Goal: Task Accomplishment & Management: Use online tool/utility

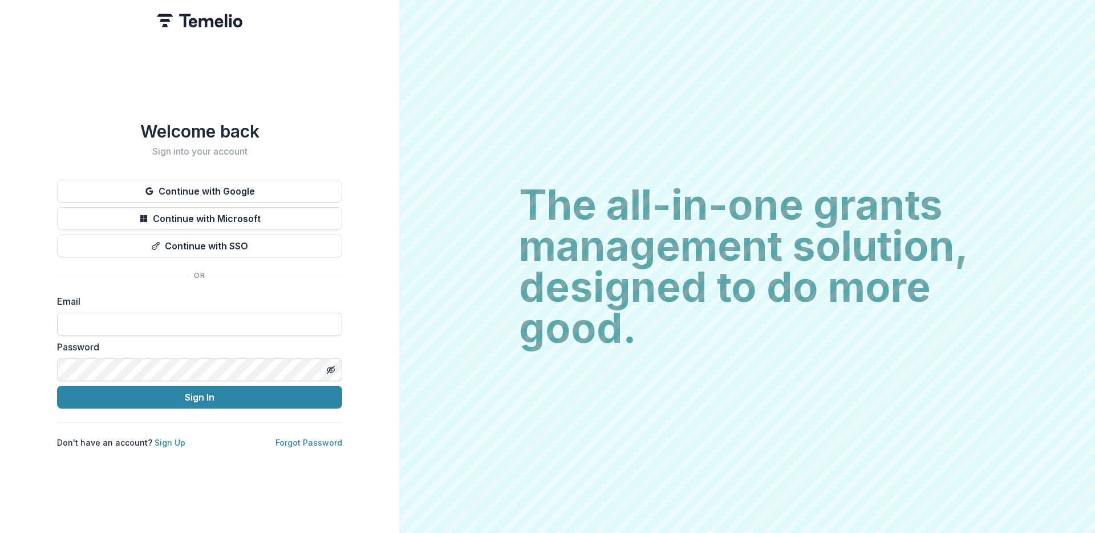
click at [240, 328] on input at bounding box center [199, 324] width 285 height 23
type input "**********"
click at [213, 391] on button "Sign In" at bounding box center [199, 397] width 285 height 23
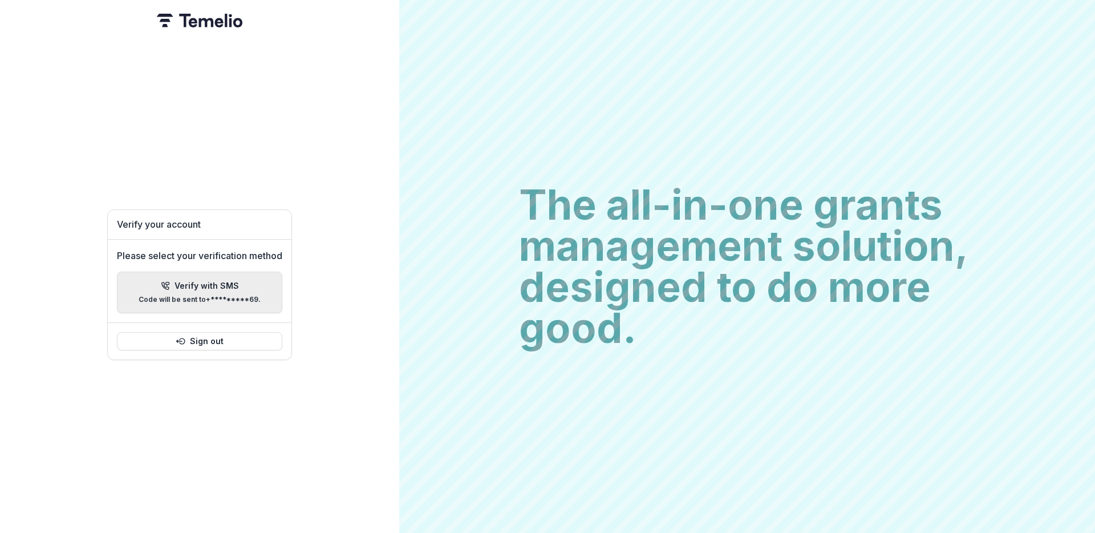
click at [205, 295] on p "Code will be sent to +*********69 ." at bounding box center [200, 299] width 122 height 8
type input "*"
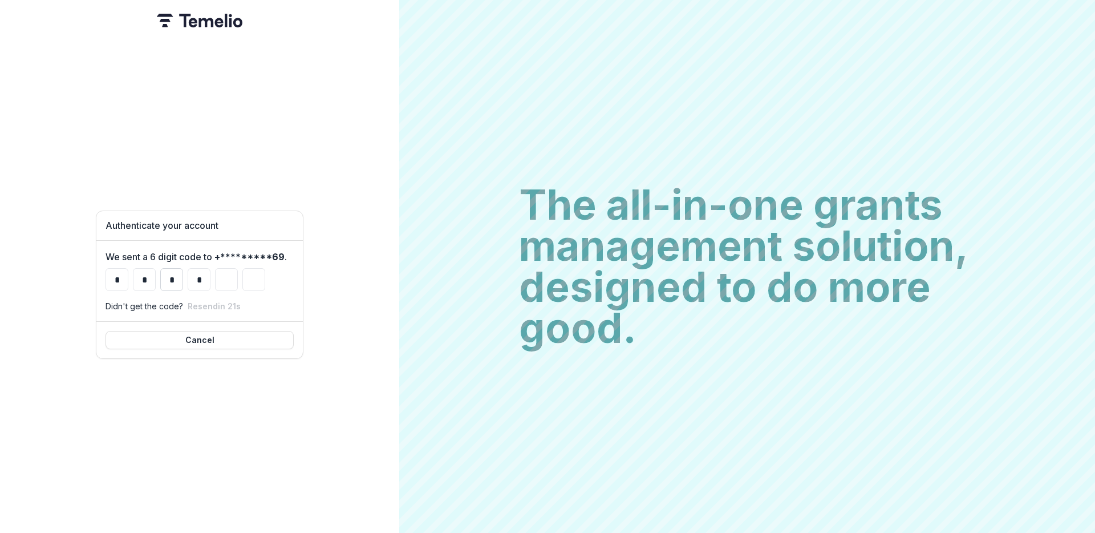
type input "*"
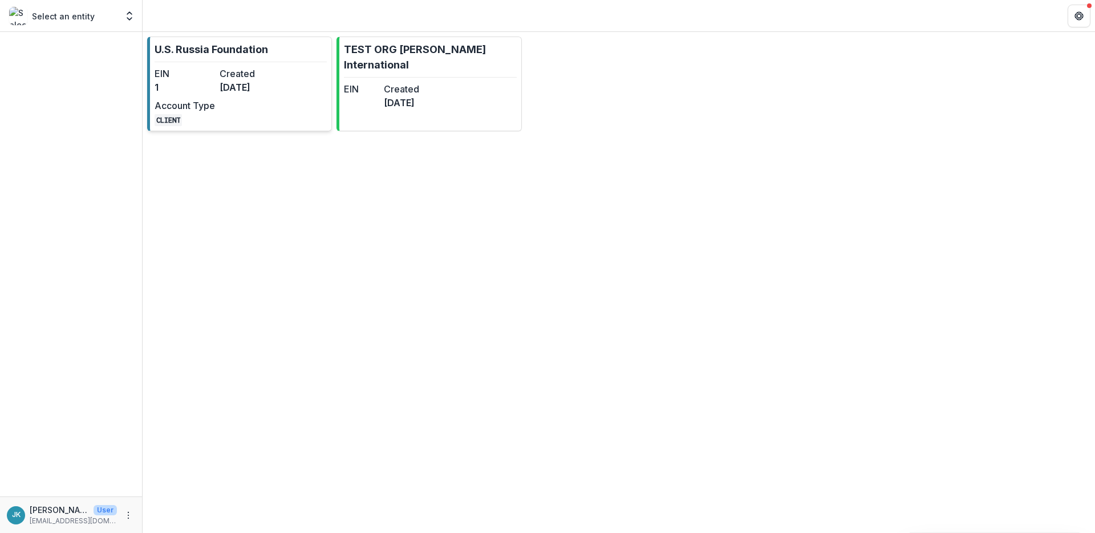
click at [265, 63] on link "U.S. Russia Foundation EIN 1 Created [DATE] Account Type CLIENT" at bounding box center [239, 84] width 185 height 95
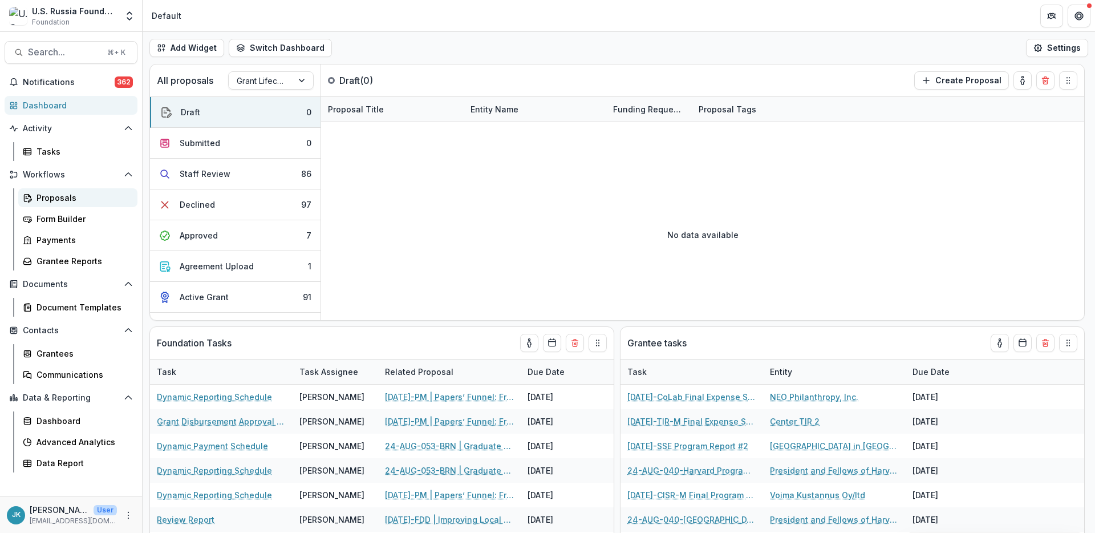
click at [55, 192] on div "Proposals" at bounding box center [83, 198] width 92 height 12
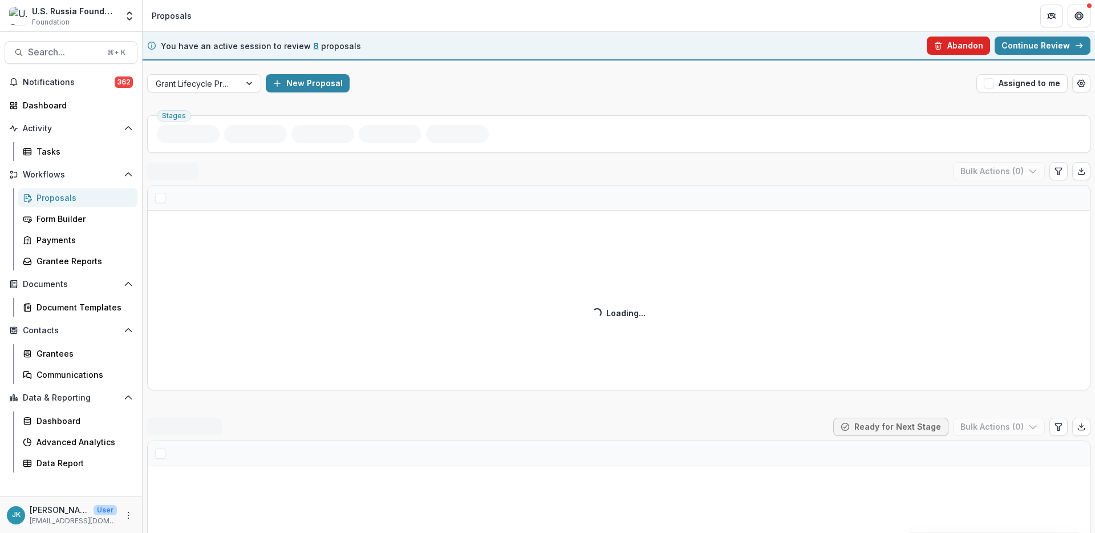
click at [956, 47] on button "Abandon" at bounding box center [958, 46] width 63 height 18
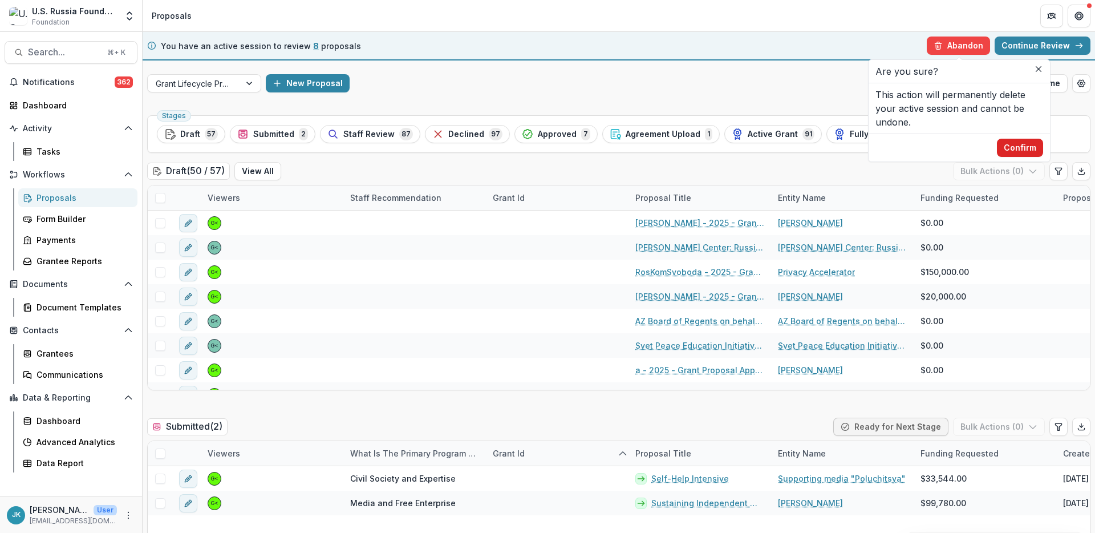
click at [1019, 151] on button "Confirm" at bounding box center [1020, 148] width 46 height 18
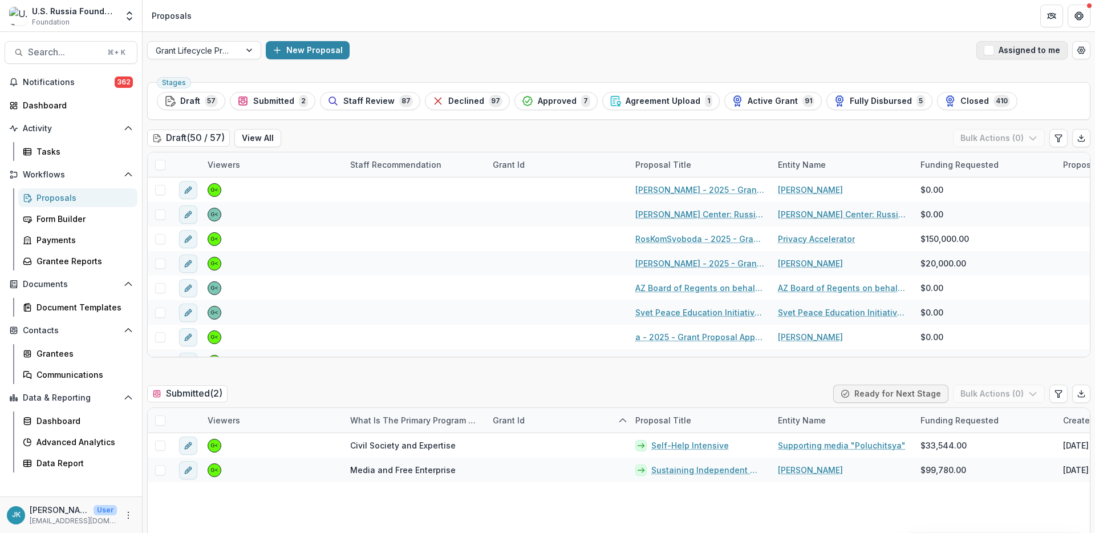
click at [991, 53] on span "button" at bounding box center [989, 50] width 10 height 10
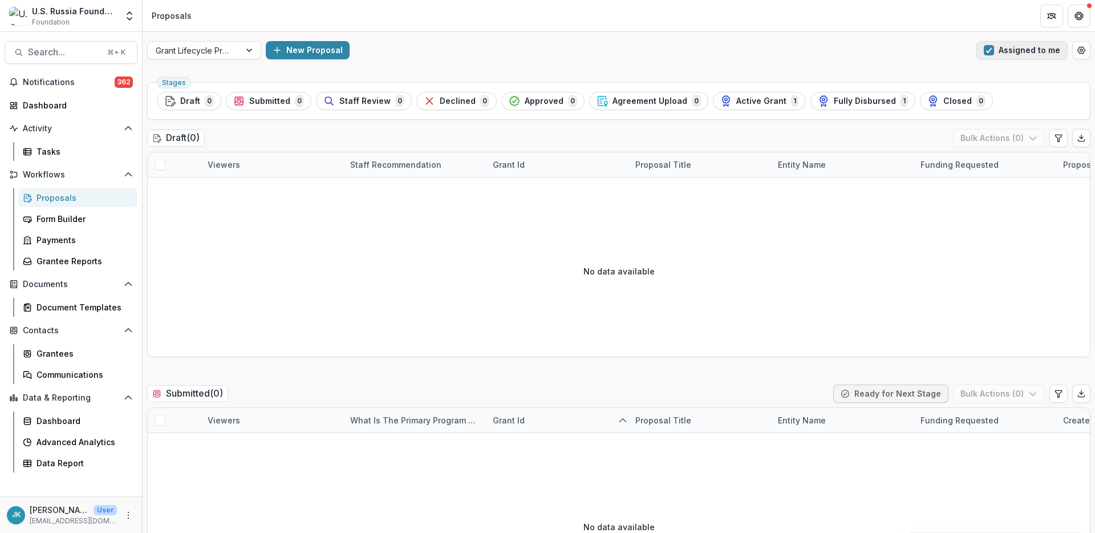
click at [991, 53] on span "button" at bounding box center [989, 50] width 10 height 10
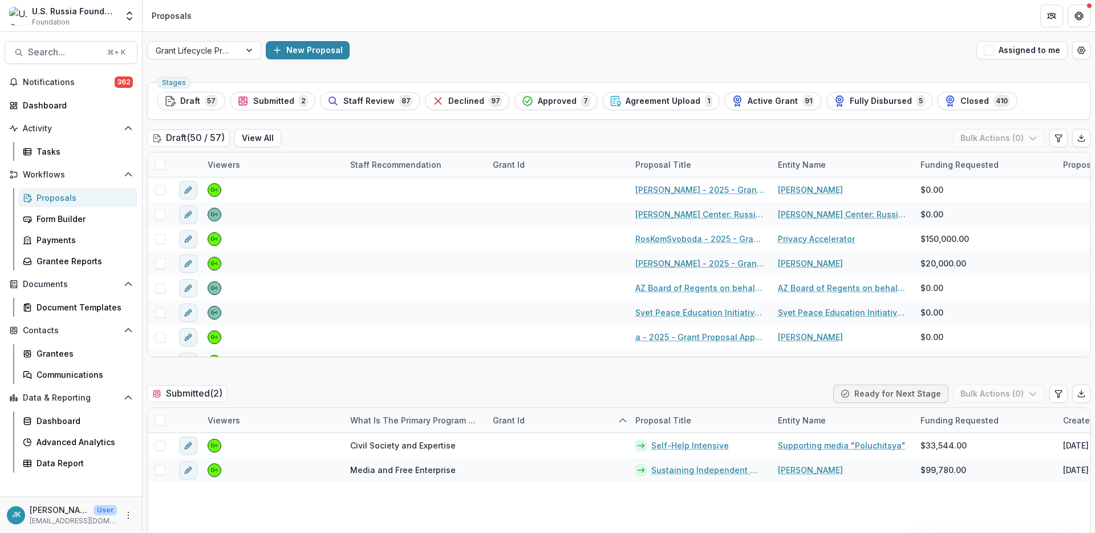
click at [56, 197] on div "Proposals" at bounding box center [83, 198] width 92 height 12
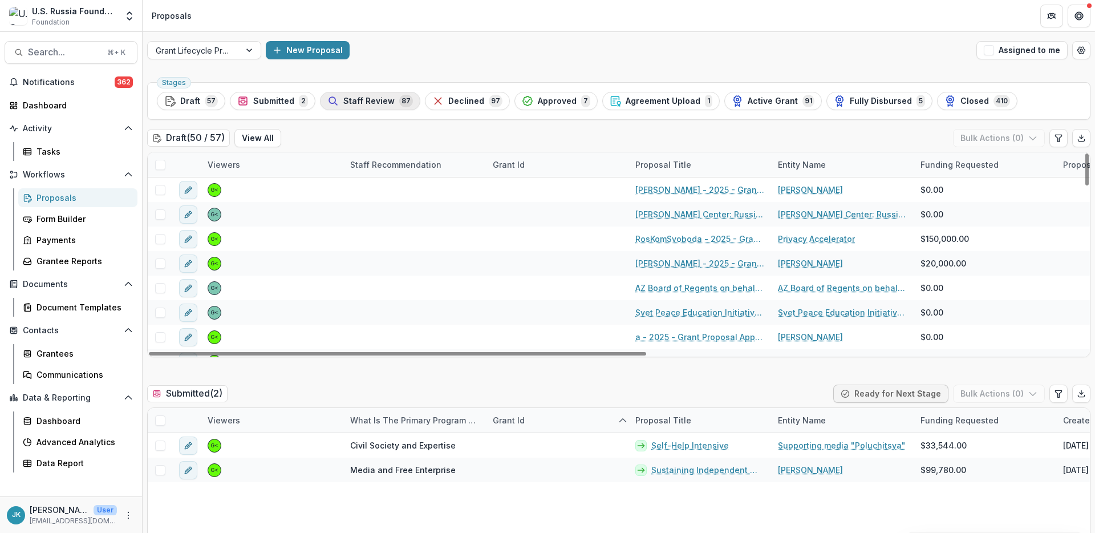
click at [345, 100] on span "Staff Review" at bounding box center [368, 101] width 51 height 10
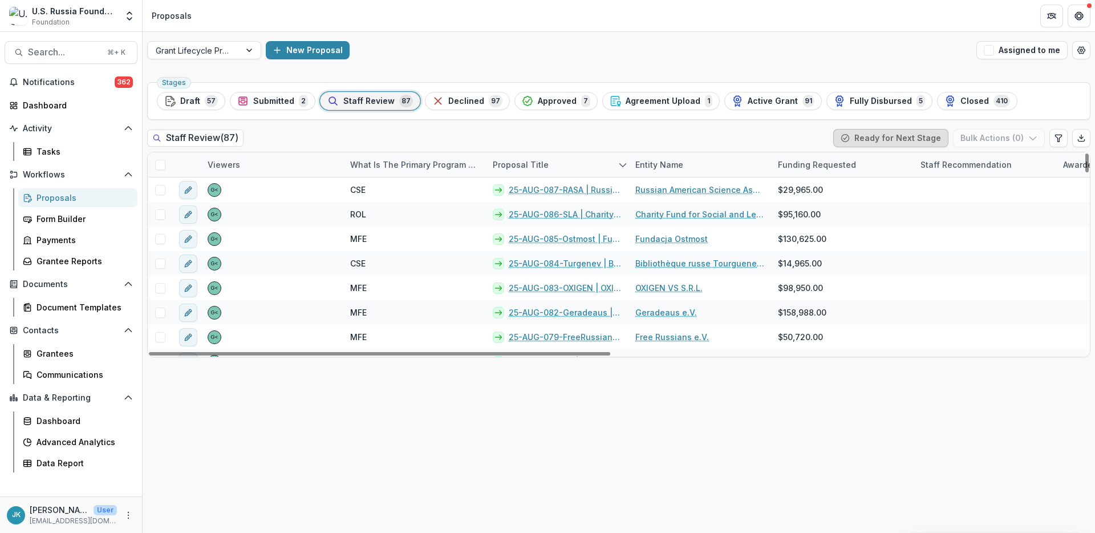
click at [867, 135] on button "Ready for Next Stage" at bounding box center [890, 138] width 115 height 18
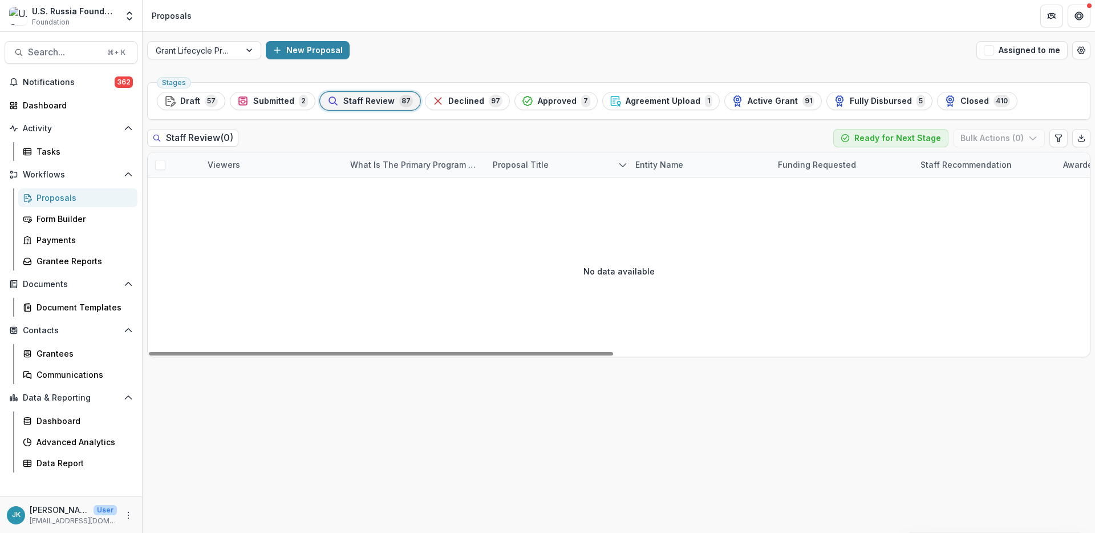
click at [353, 100] on span "Staff Review" at bounding box center [368, 101] width 51 height 10
click at [337, 102] on div "Staff Review 87" at bounding box center [370, 101] width 86 height 13
click at [901, 141] on button "Ready for Next Stage" at bounding box center [890, 138] width 115 height 18
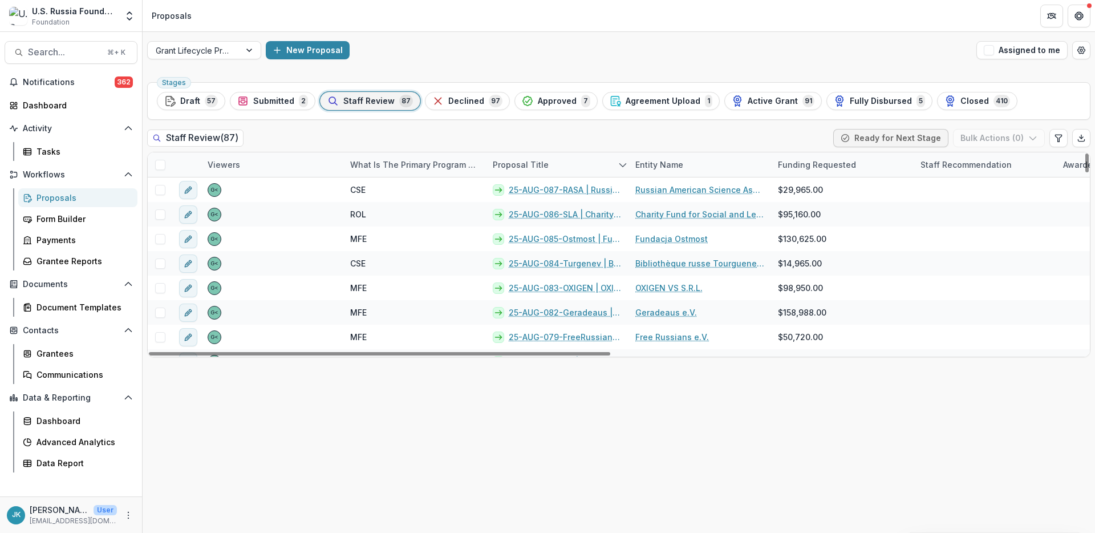
click at [366, 137] on div "Staff Review ( 87 ) Ready for Next Stage Bulk Actions ( 0 )" at bounding box center [618, 140] width 943 height 23
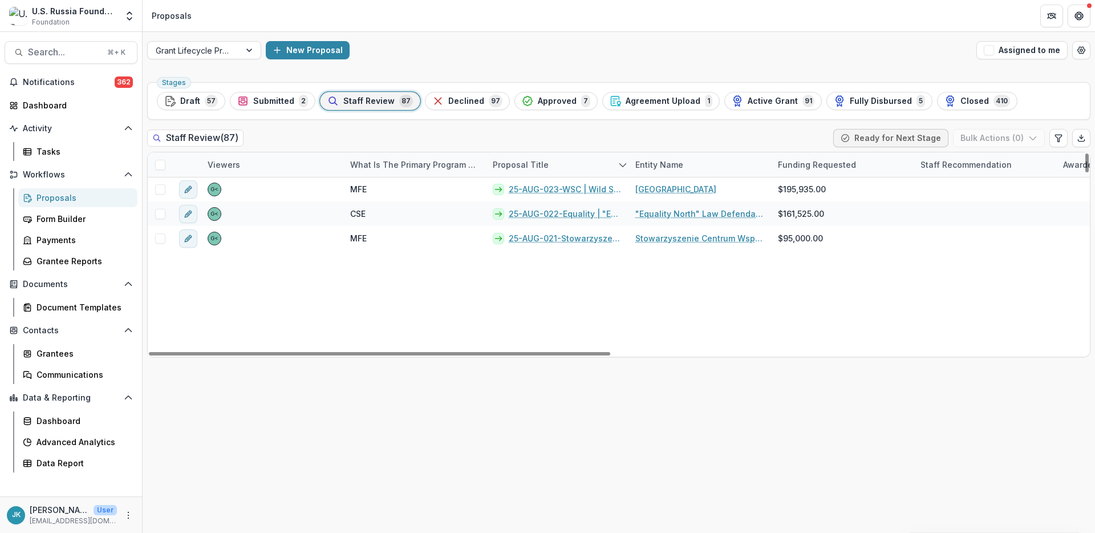
scroll to position [779, 0]
